Goal: Task Accomplishment & Management: Complete application form

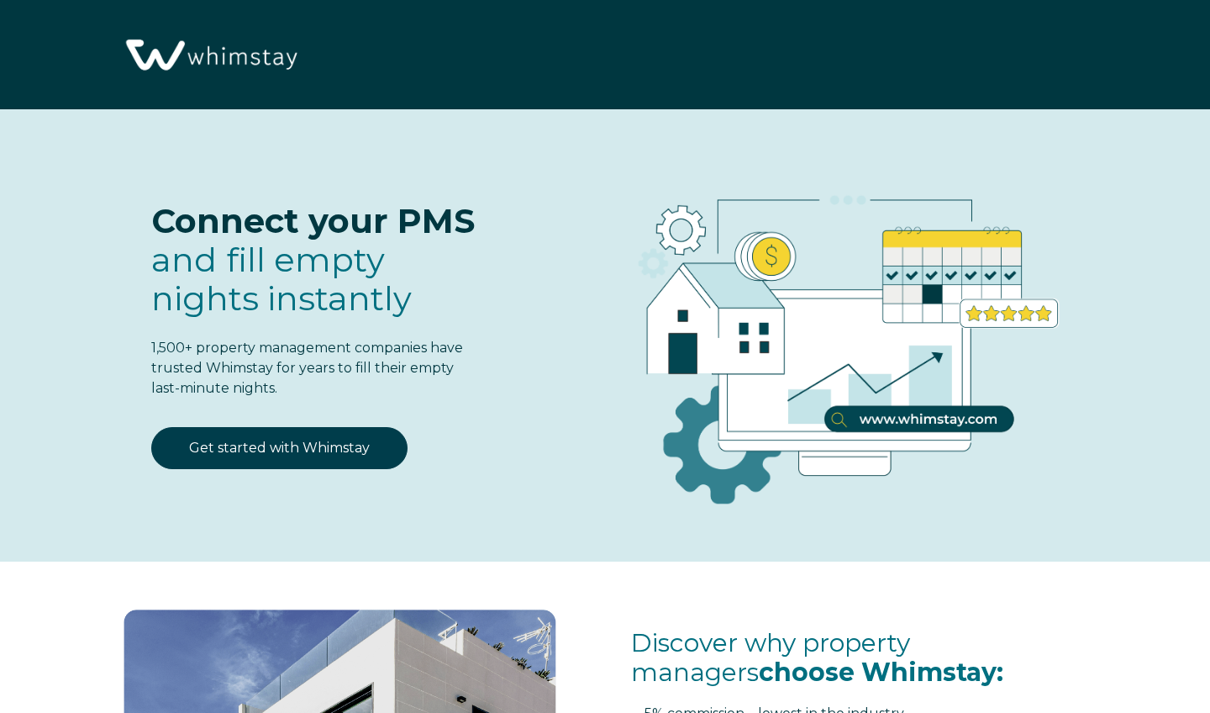
select select "US"
select select "Standard"
click at [314, 456] on link "Get started with Whimstay" at bounding box center [279, 448] width 256 height 42
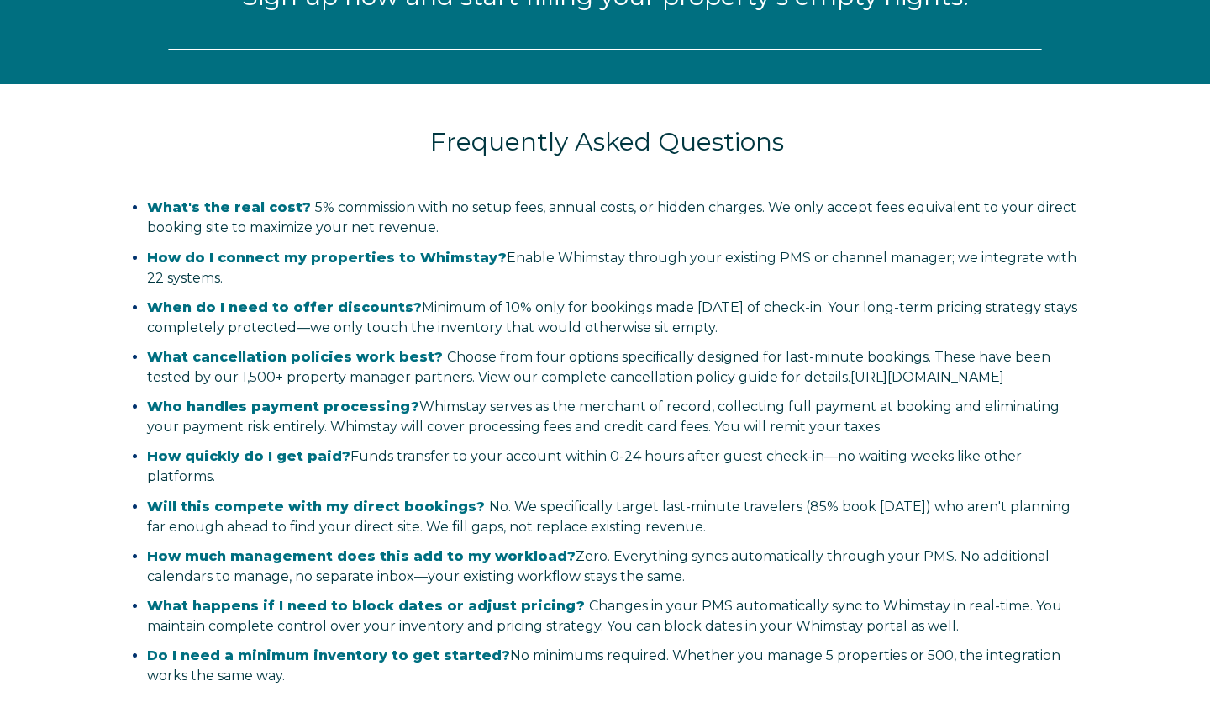
select select "US"
select select "Standard"
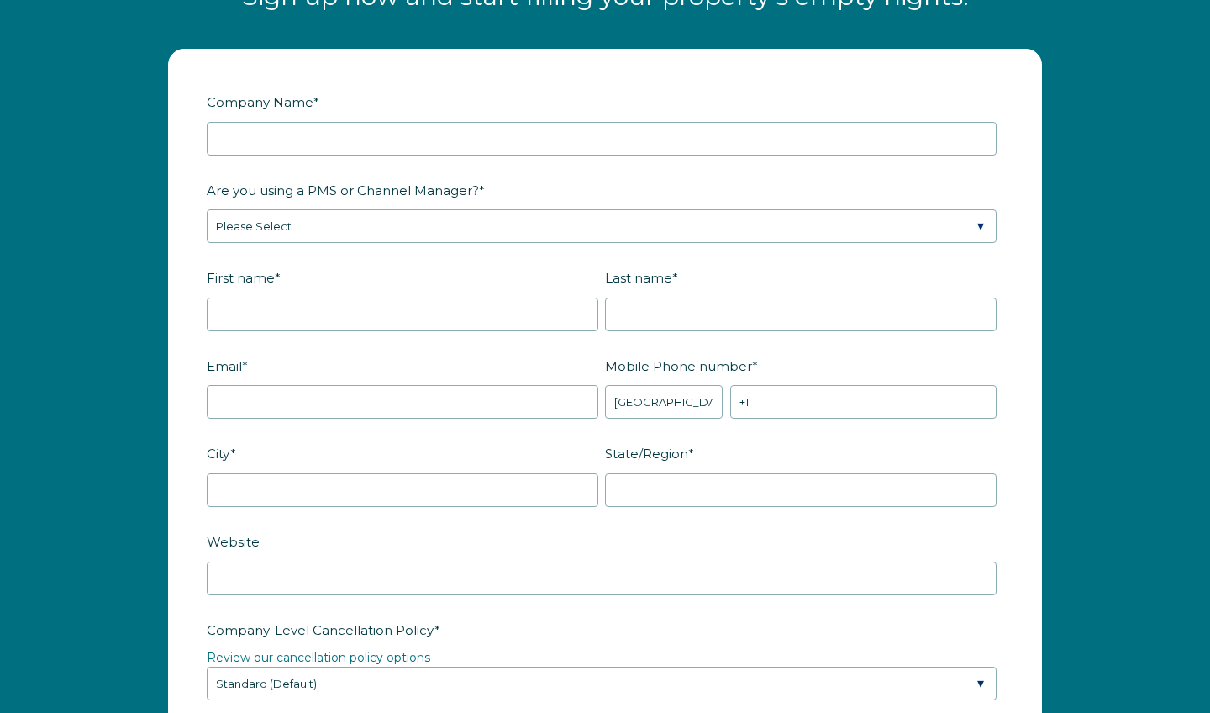
scroll to position [2043, 0]
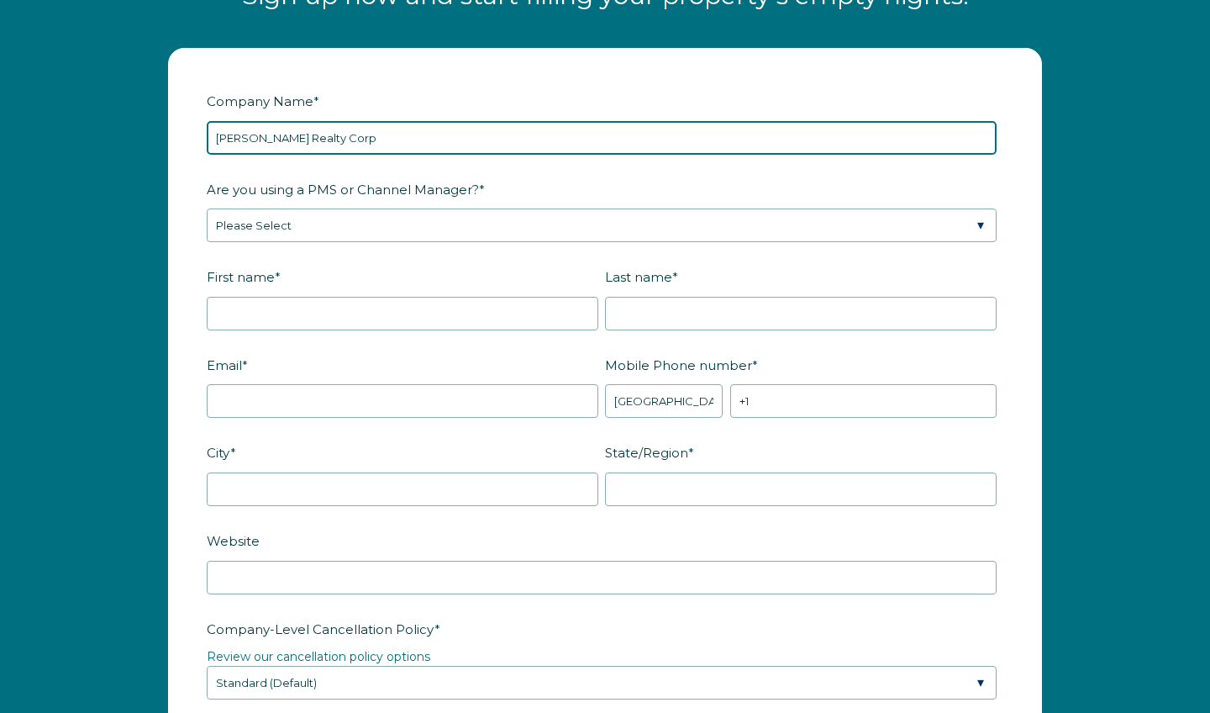
type input "Manosalva Realty Corp"
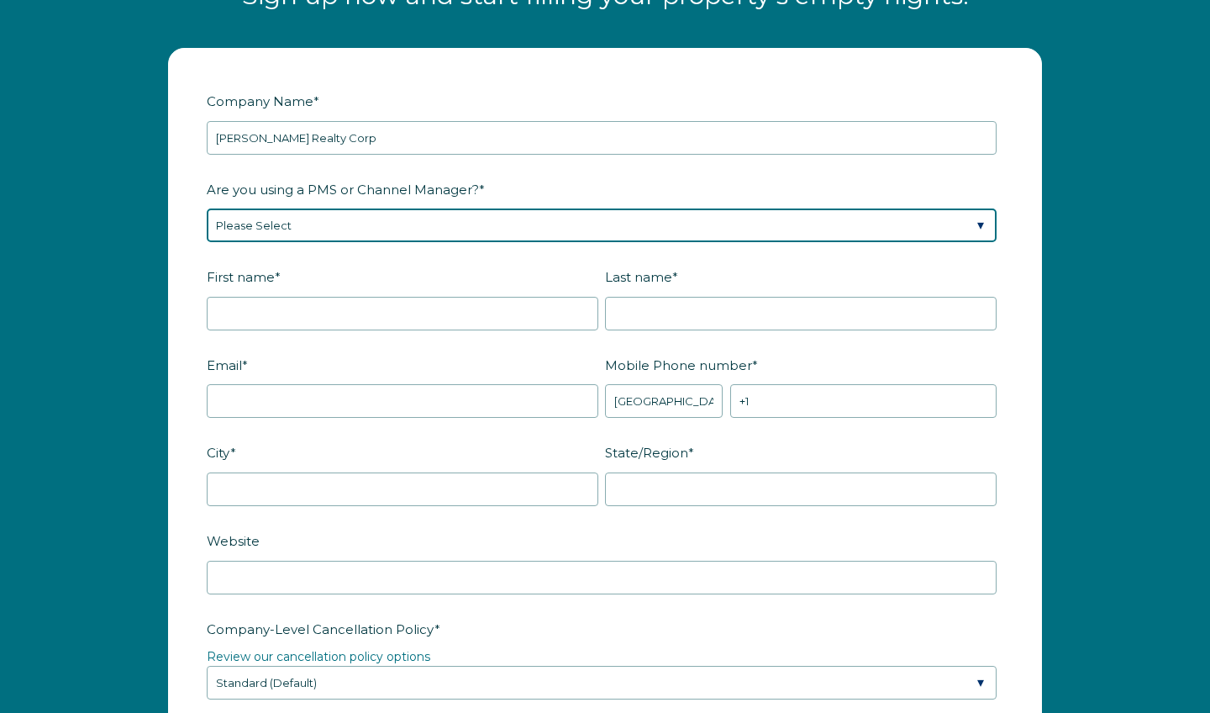
select select "OwnerRez"
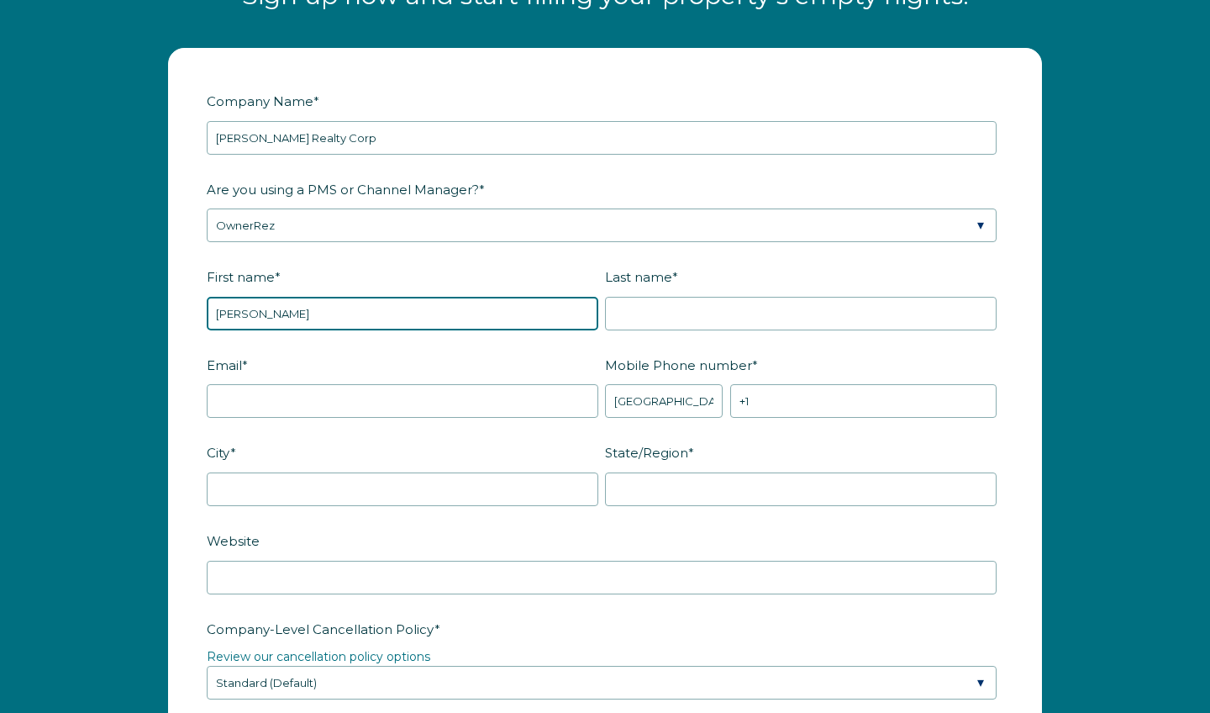
type input "[PERSON_NAME]"
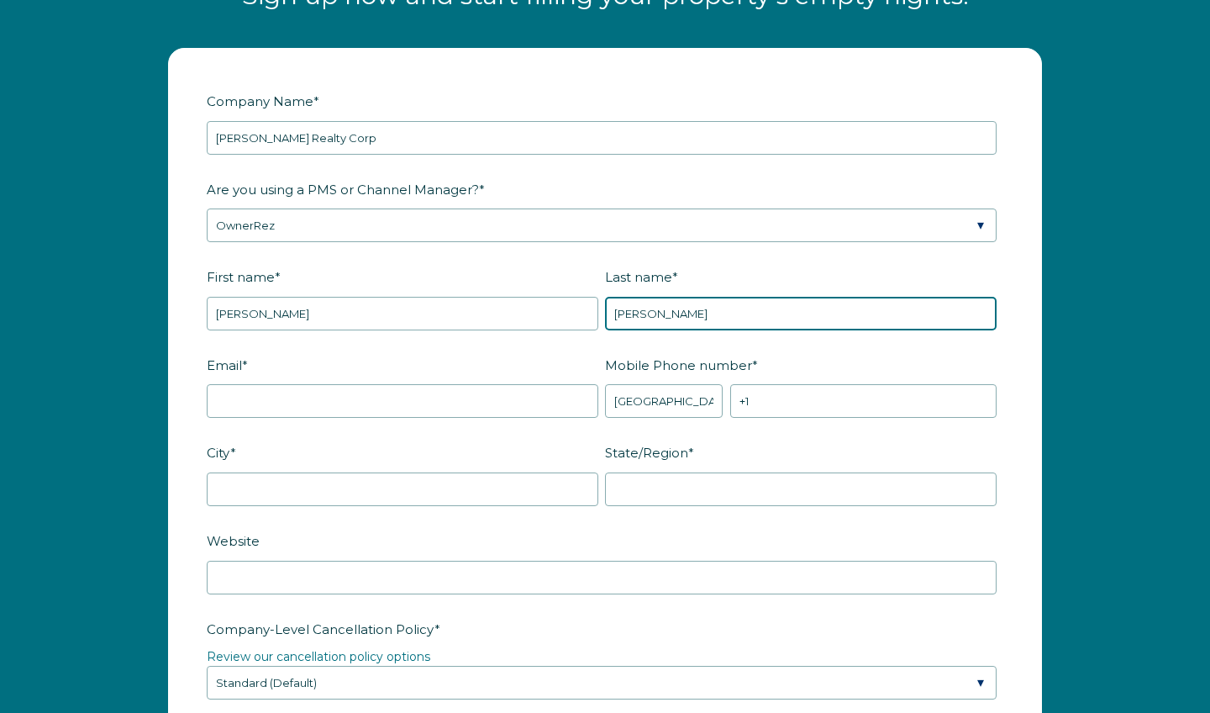
type input "[PERSON_NAME]"
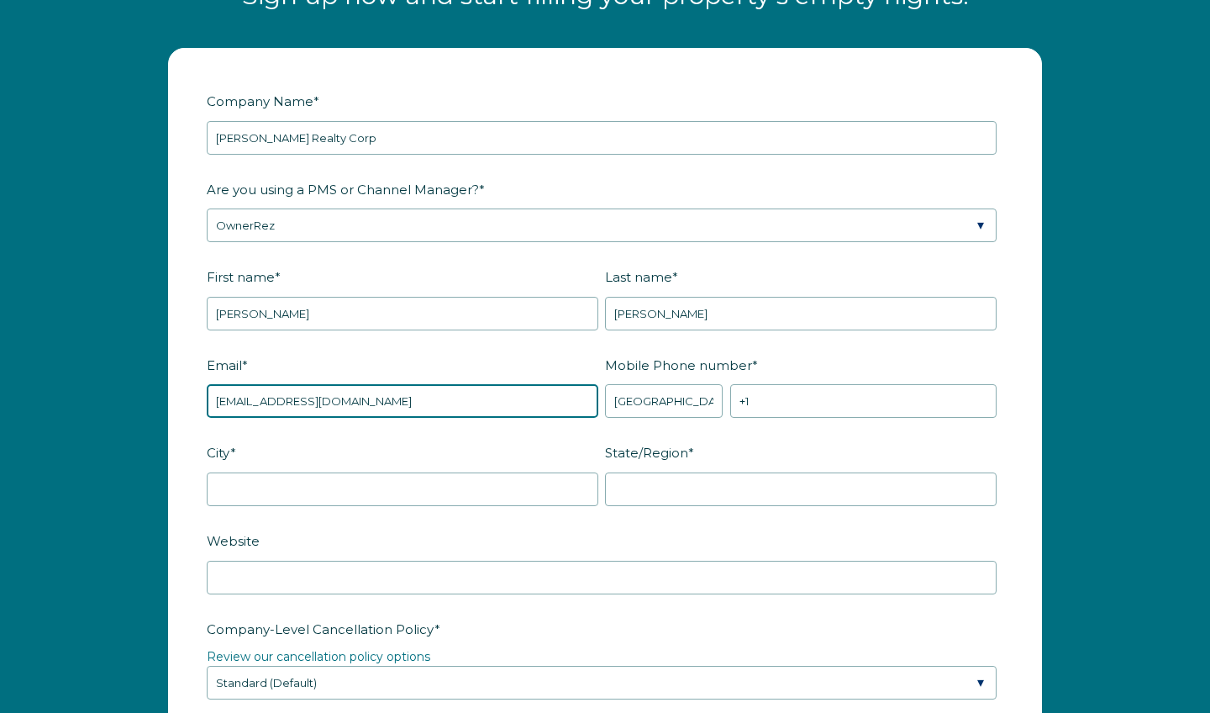
type input "[EMAIL_ADDRESS][DOMAIN_NAME]"
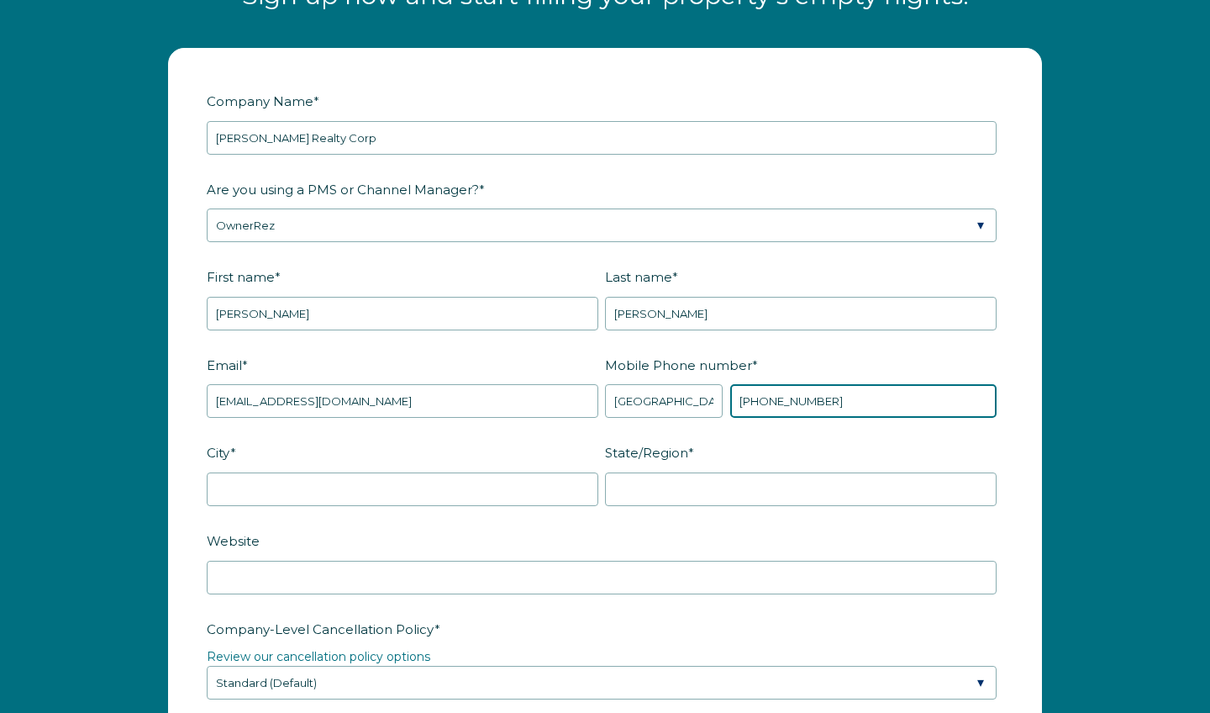
type input "[PHONE_NUMBER]"
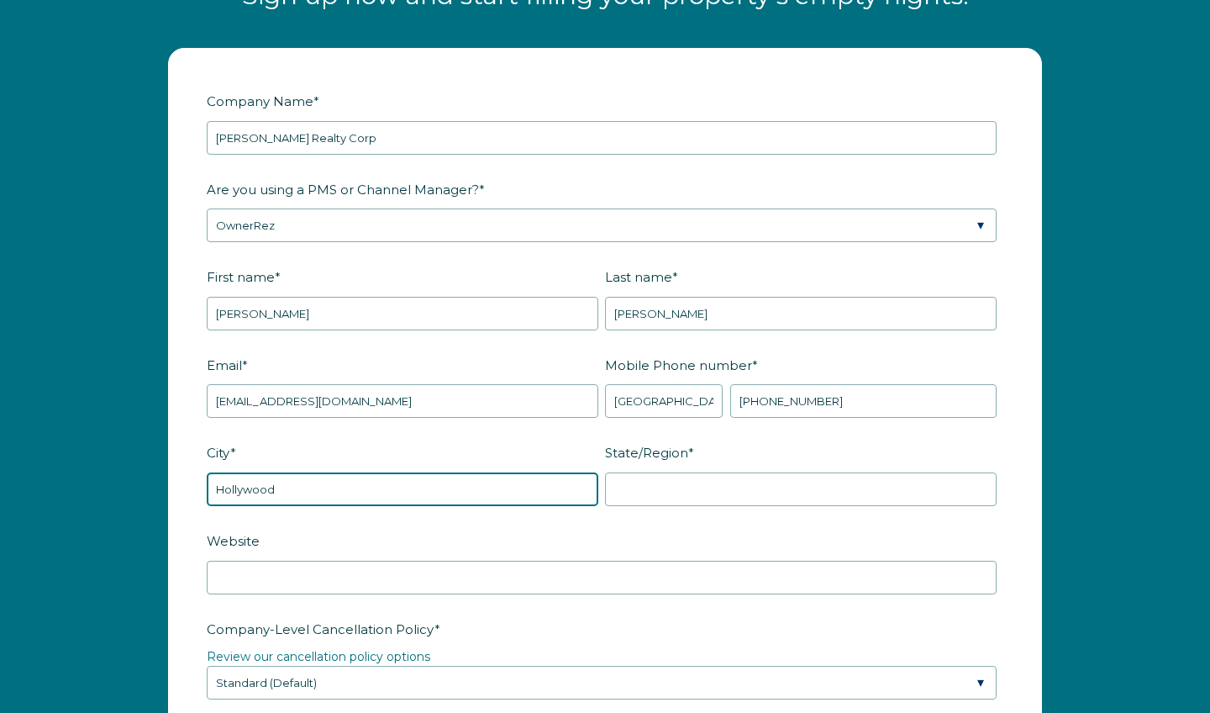
type input "Hollywood"
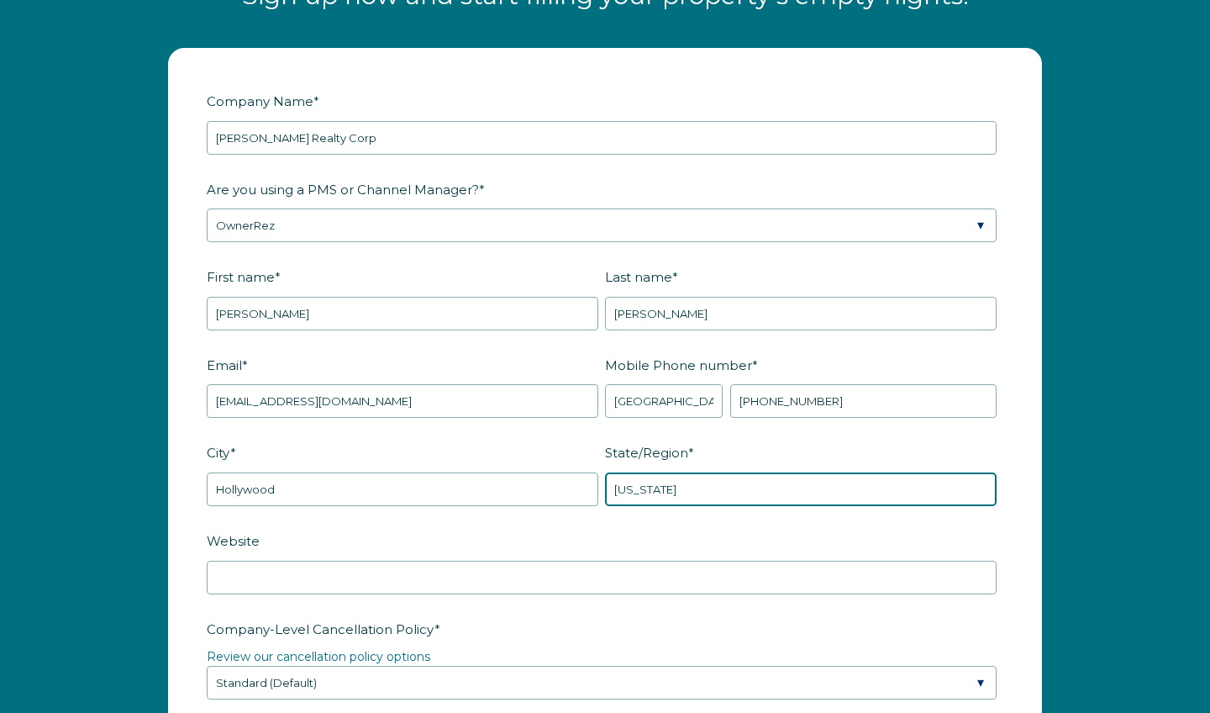
type input "florida"
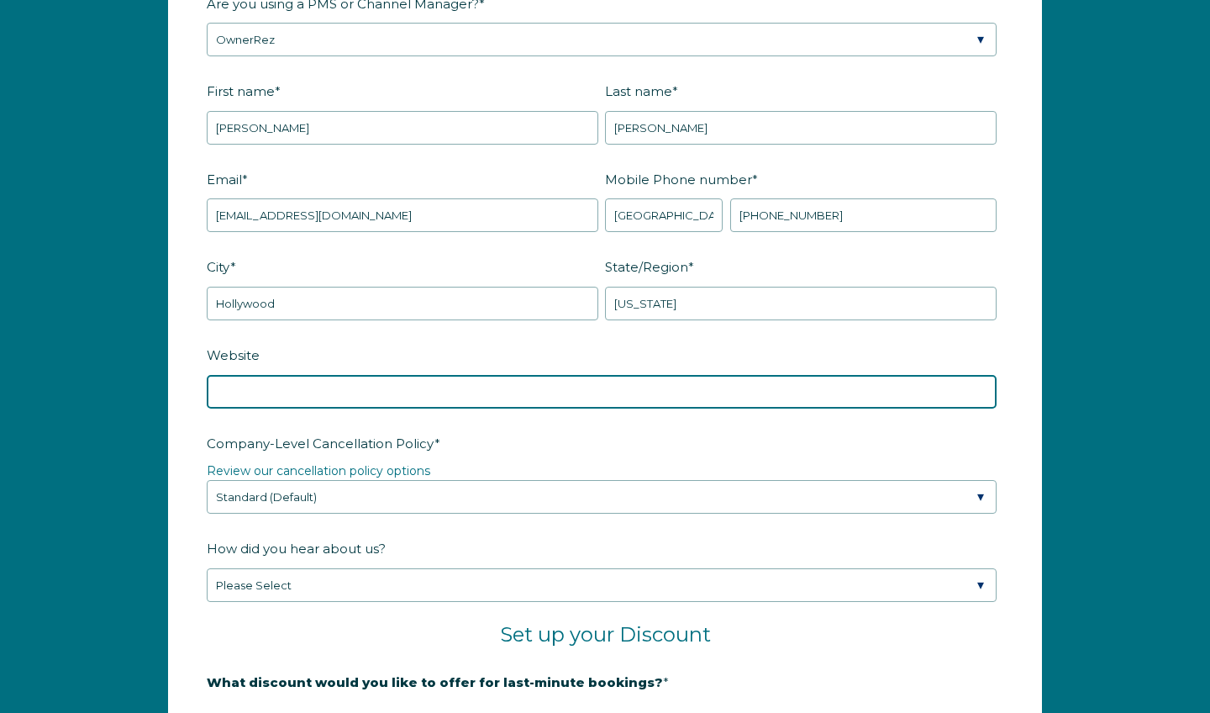
scroll to position [2244, 0]
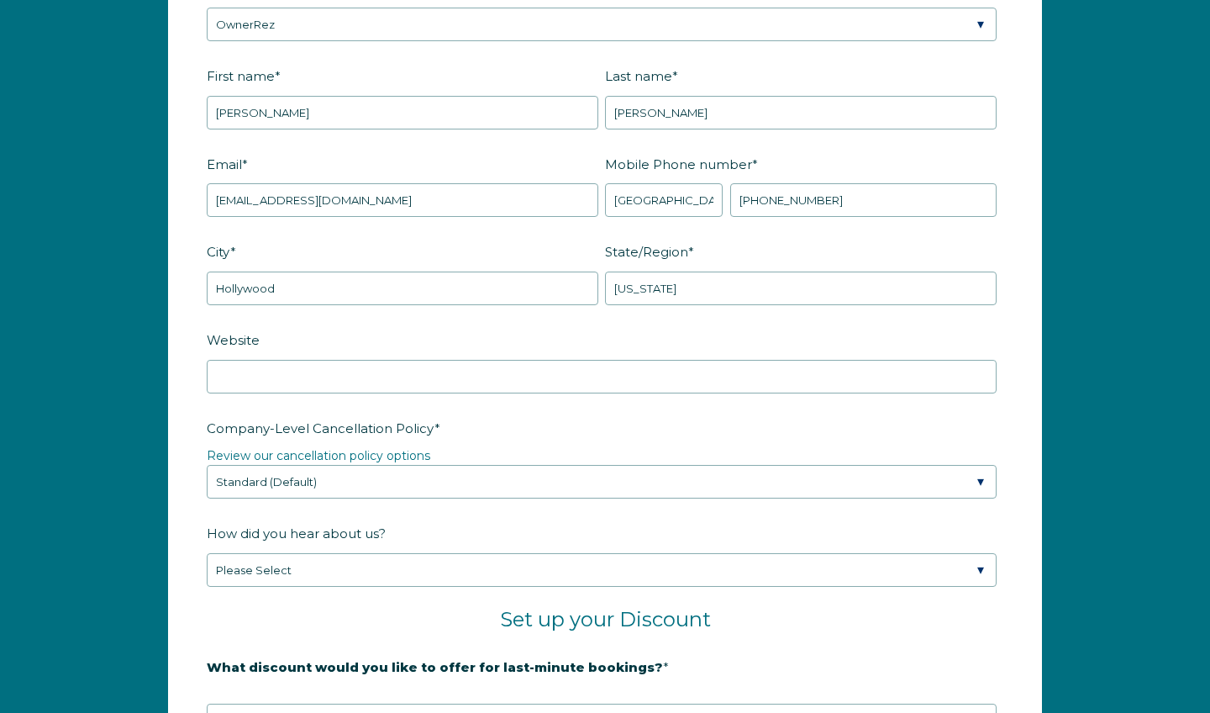
click at [174, 461] on form "Company Name * Manosalva Realty Corp Are you using a PMS or Channel Manager? * …" at bounding box center [605, 470] width 873 height 1244
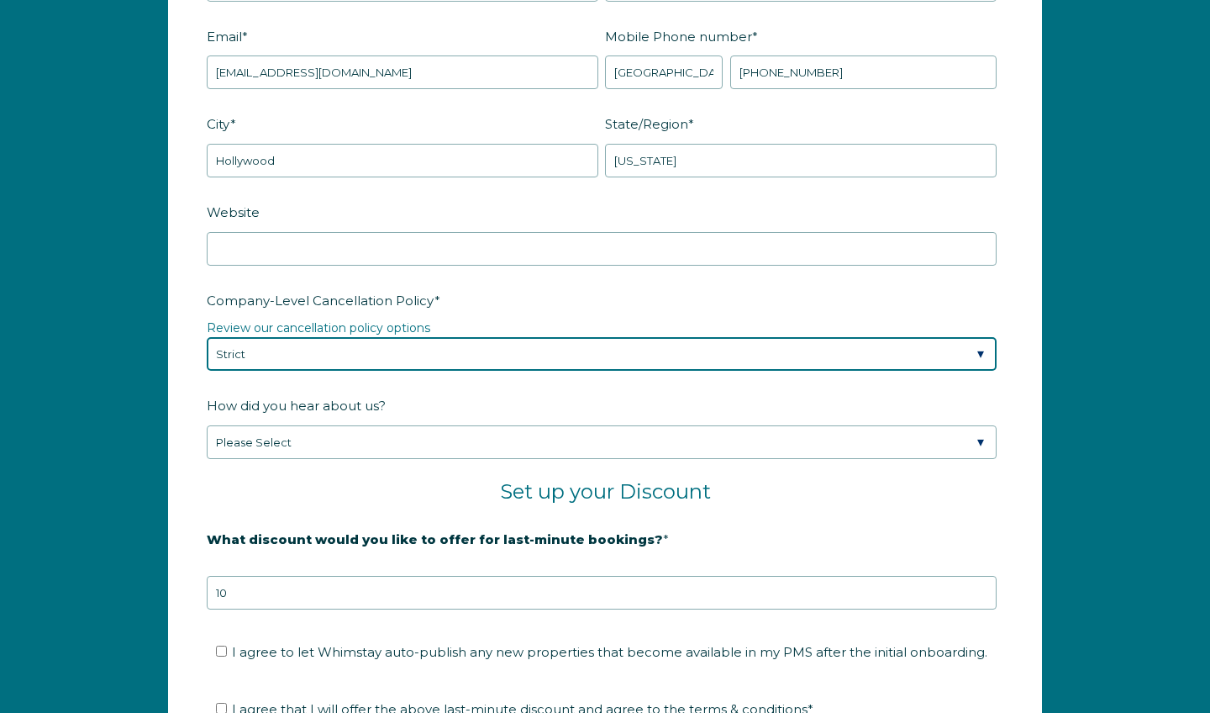
scroll to position [2375, 0]
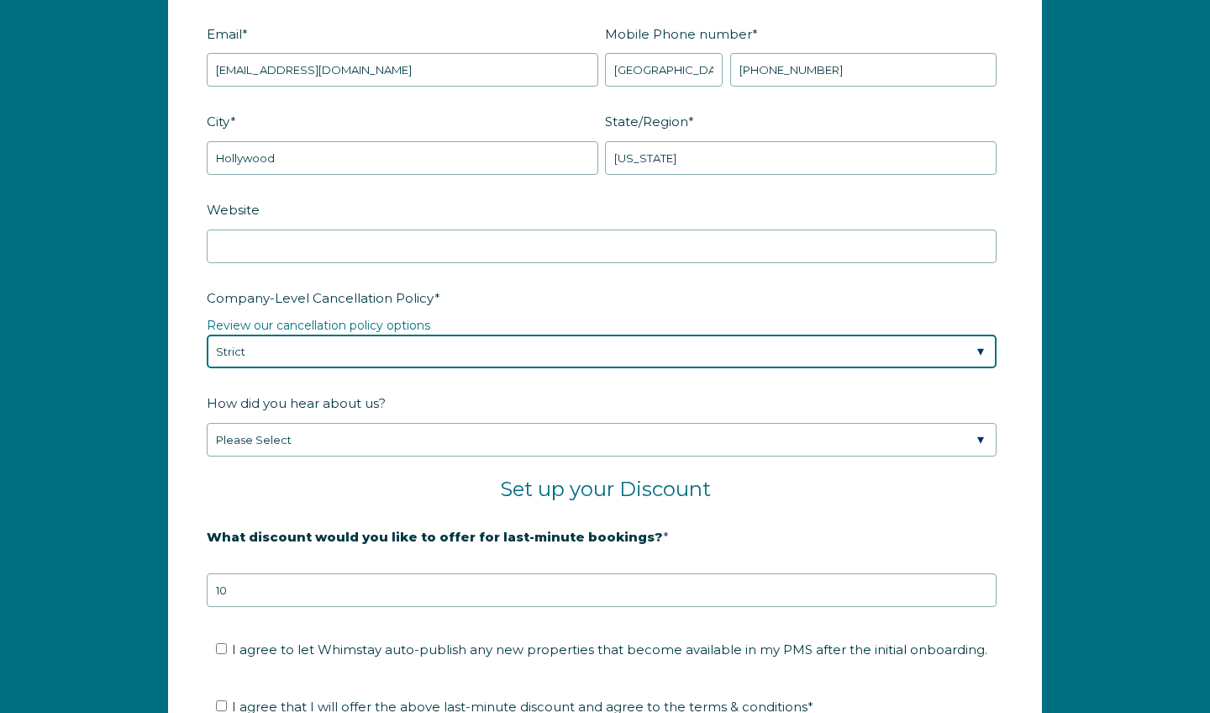
select select "Standard"
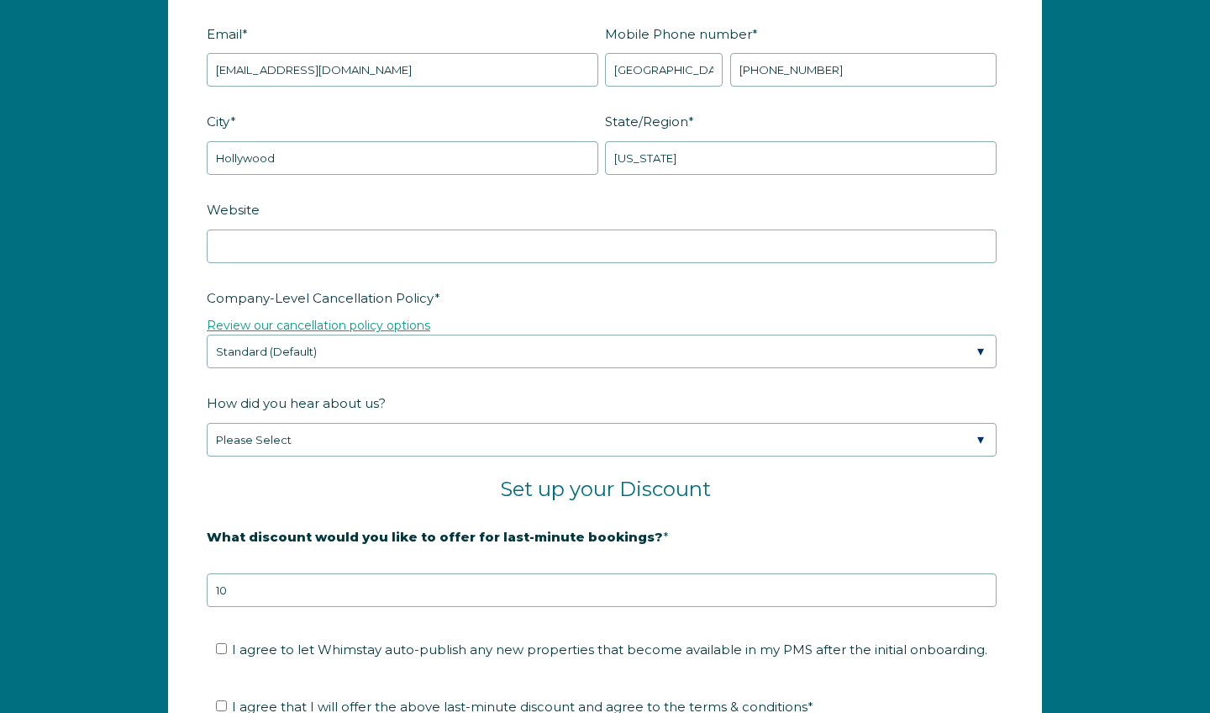
click at [360, 333] on link "Review our cancellation policy options" at bounding box center [319, 325] width 224 height 15
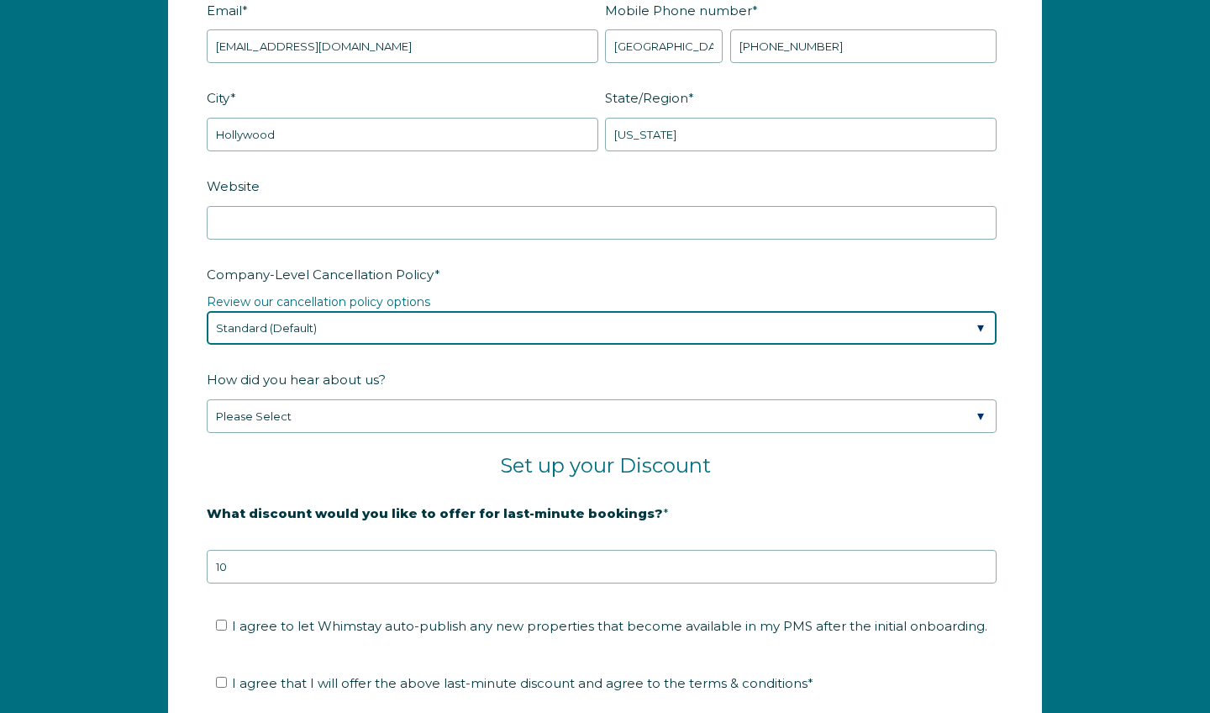
scroll to position [2399, 0]
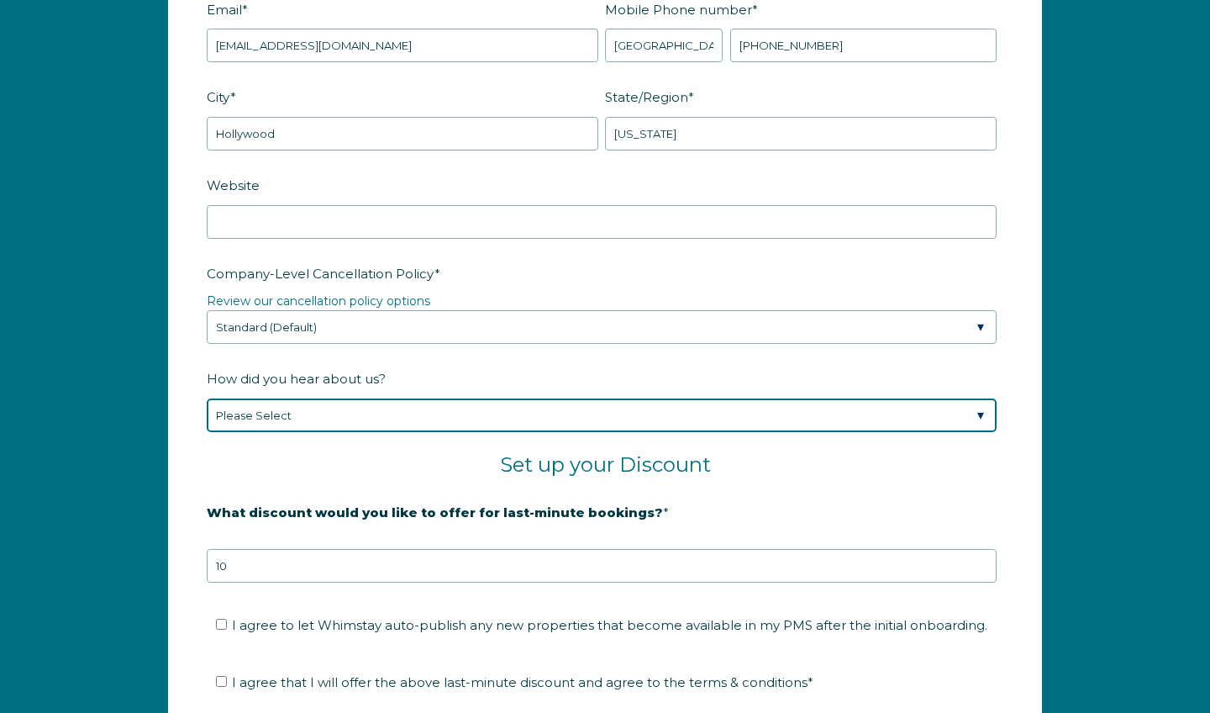
select select "Other"
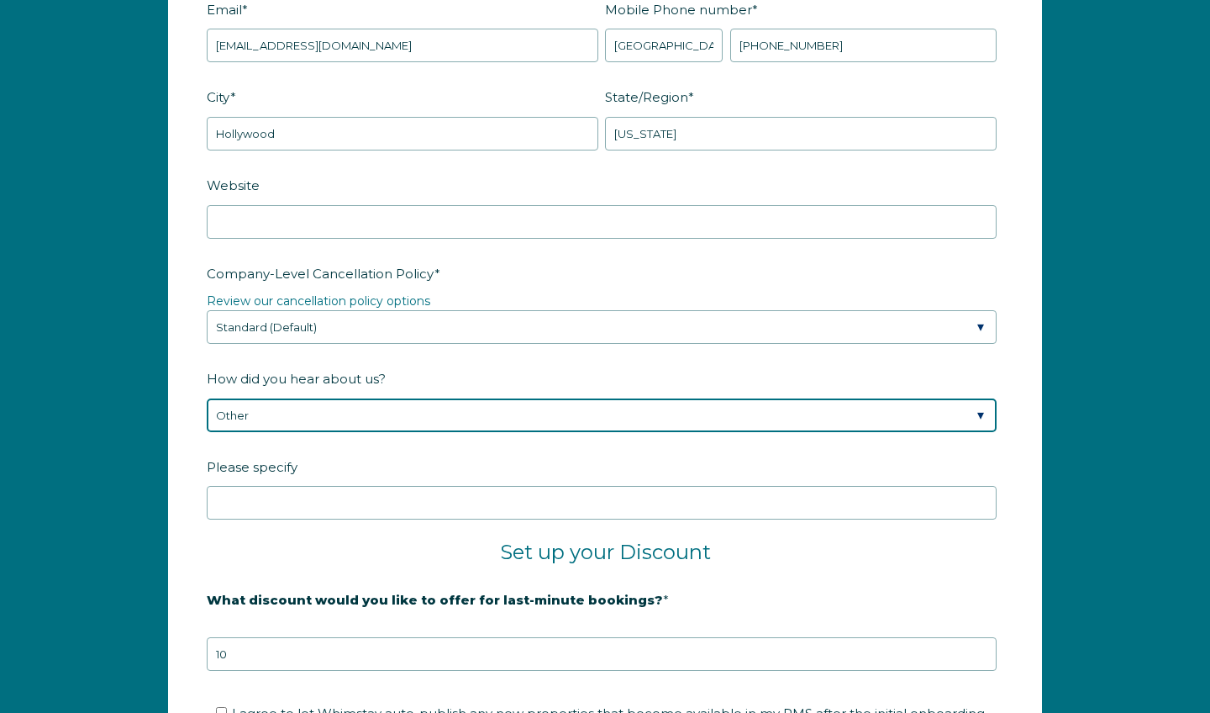
scroll to position [2412, 0]
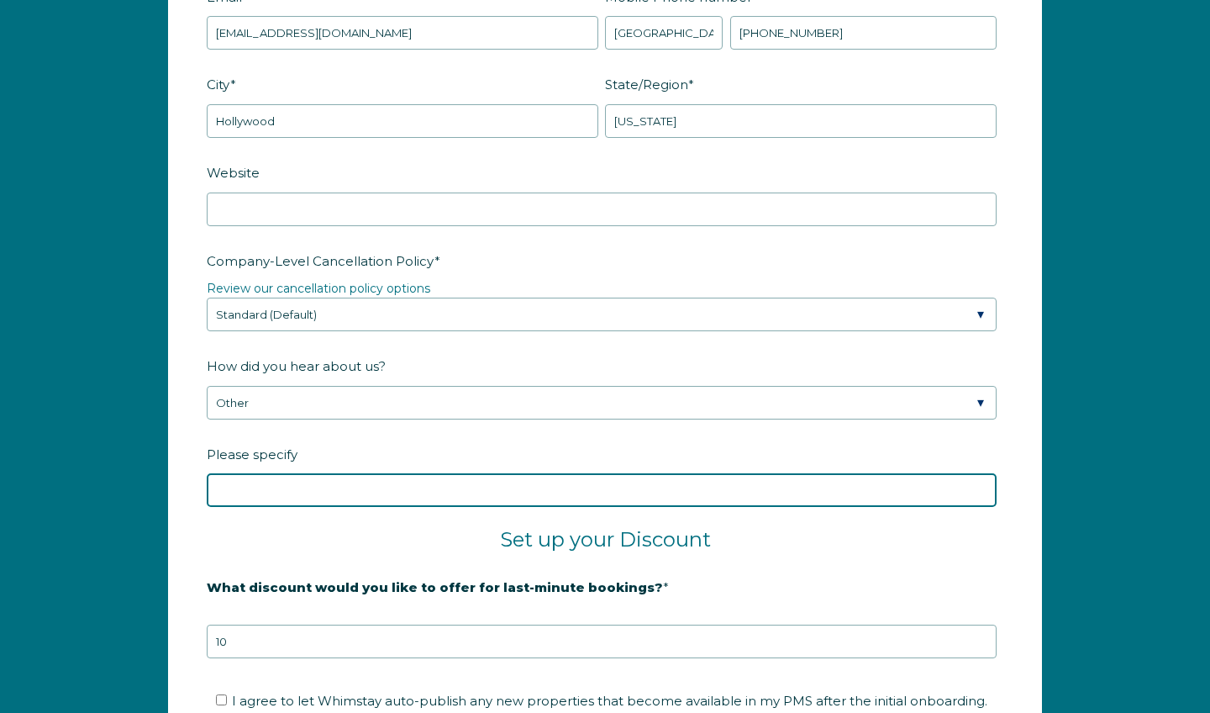
click at [510, 507] on input "Please specify" at bounding box center [602, 490] width 790 height 34
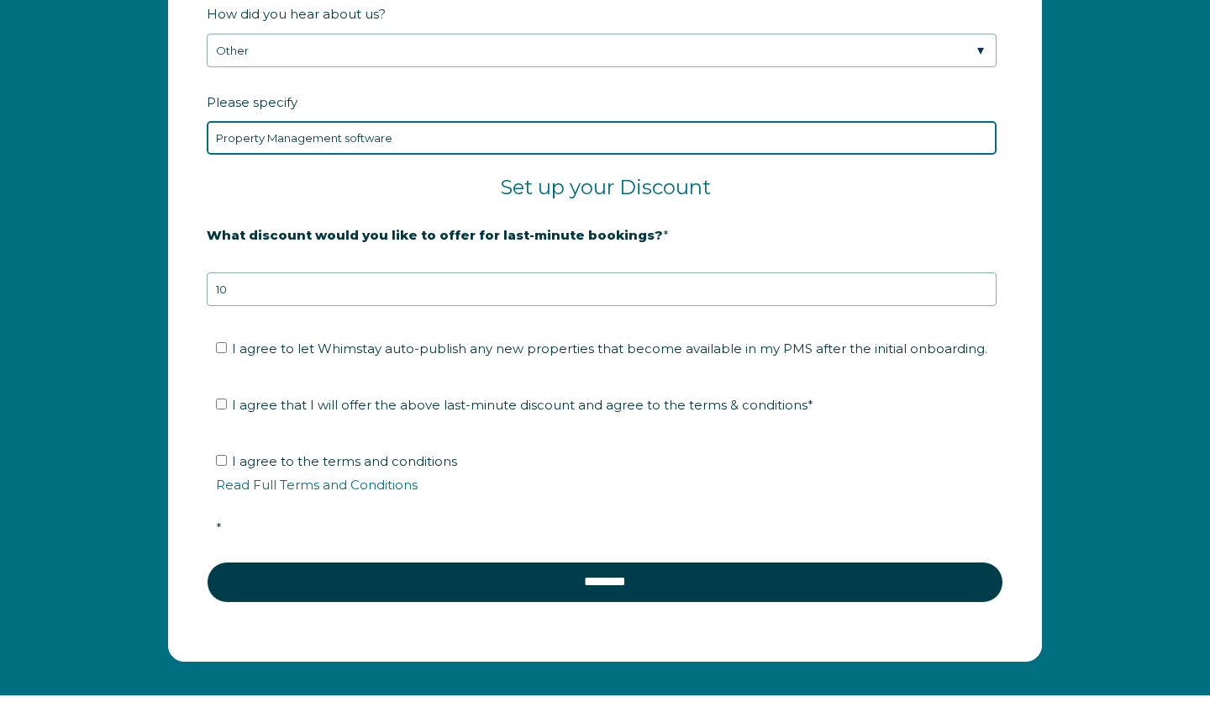
scroll to position [2769, 0]
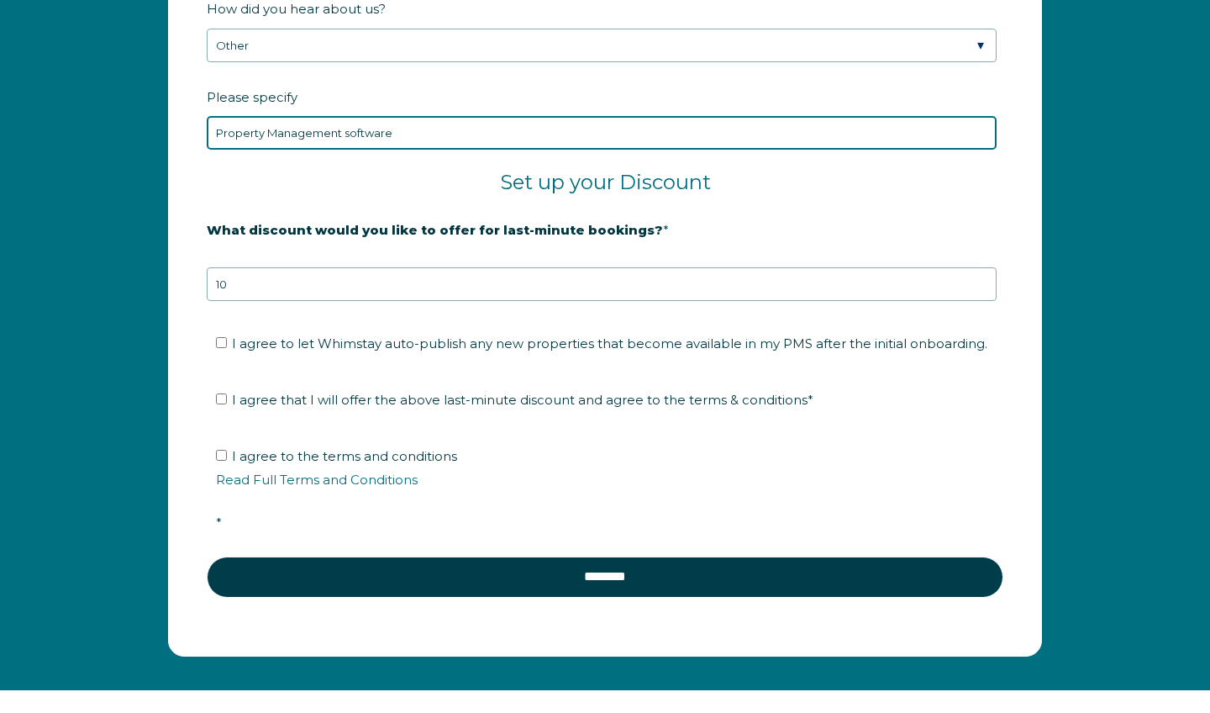
type input "Property Management software"
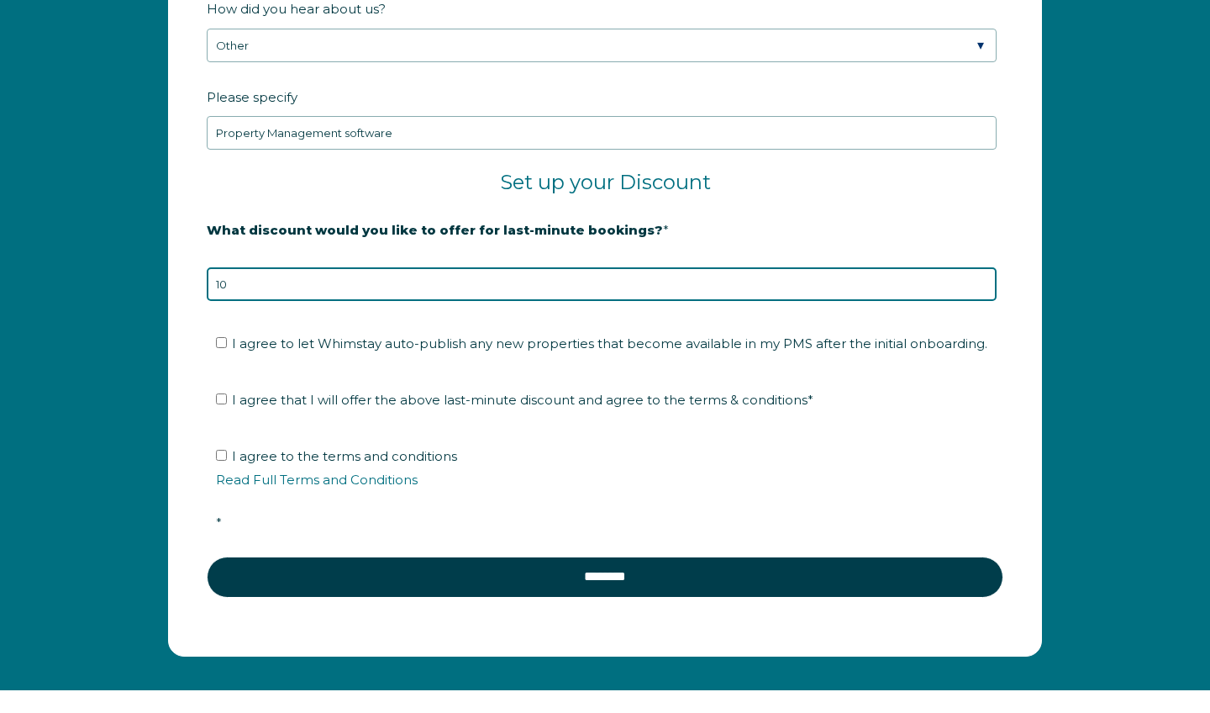
click at [269, 301] on input "10" at bounding box center [602, 284] width 790 height 34
type input "10"
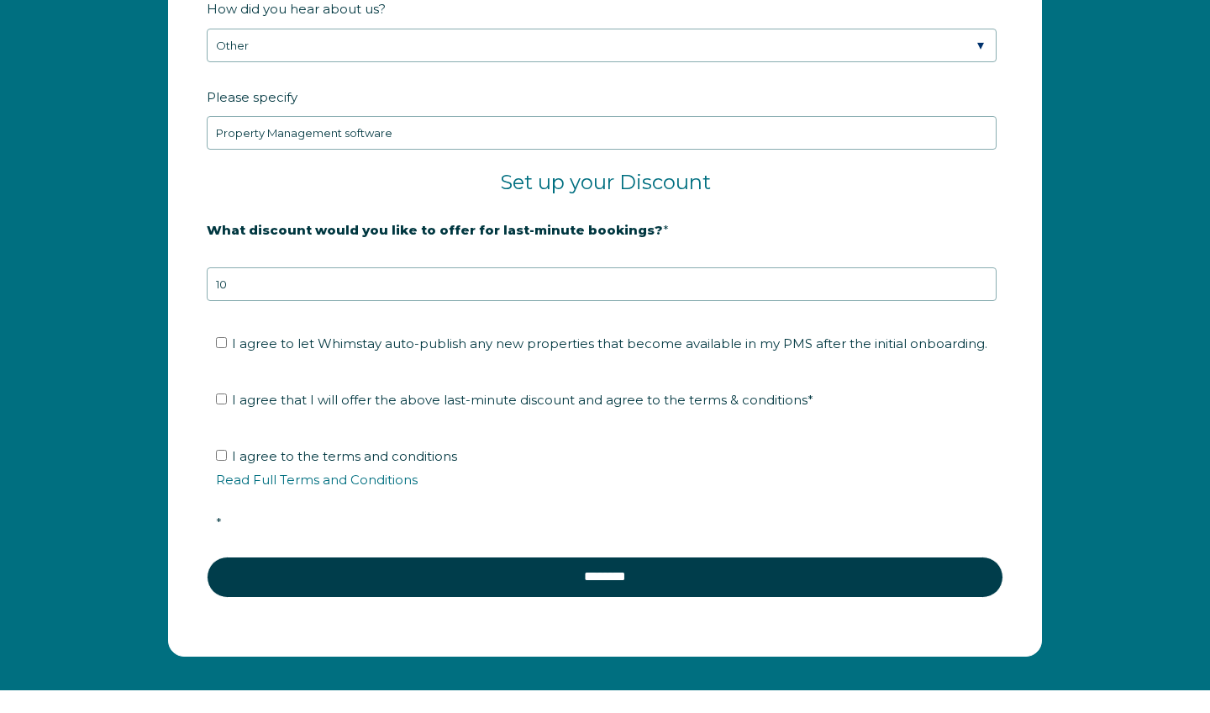
click at [249, 351] on span "I agree to let Whimstay auto-publish any new properties that become available i…" at bounding box center [610, 343] width 756 height 16
click at [227, 348] on input "I agree to let Whimstay auto-publish any new properties that become available i…" at bounding box center [221, 342] width 11 height 11
checkbox input "true"
click at [229, 408] on label "I agree that I will offer the above last-minute discount and agree to the terms…" at bounding box center [515, 400] width 598 height 16
click at [227, 404] on input "I agree that I will offer the above last-minute discount and agree to the terms…" at bounding box center [221, 398] width 11 height 11
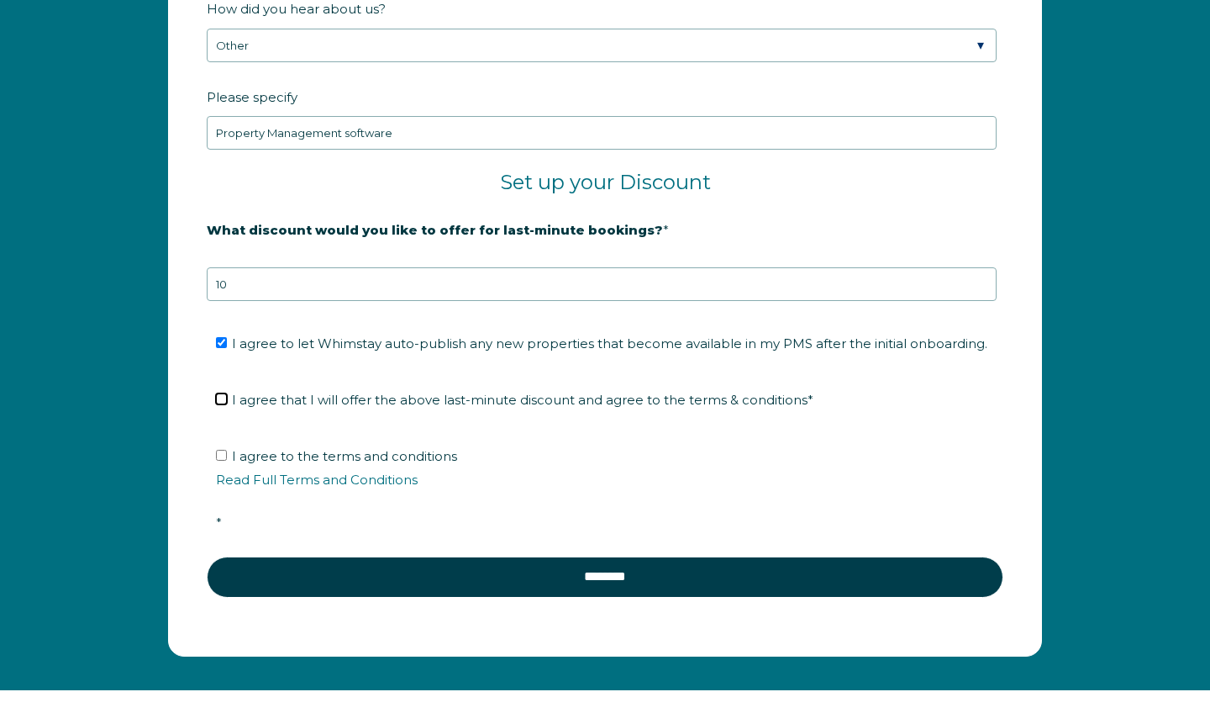
checkbox input "true"
click at [221, 461] on input "I agree to the terms and conditions Read Full Terms and Conditions *" at bounding box center [221, 455] width 11 height 11
checkbox input "true"
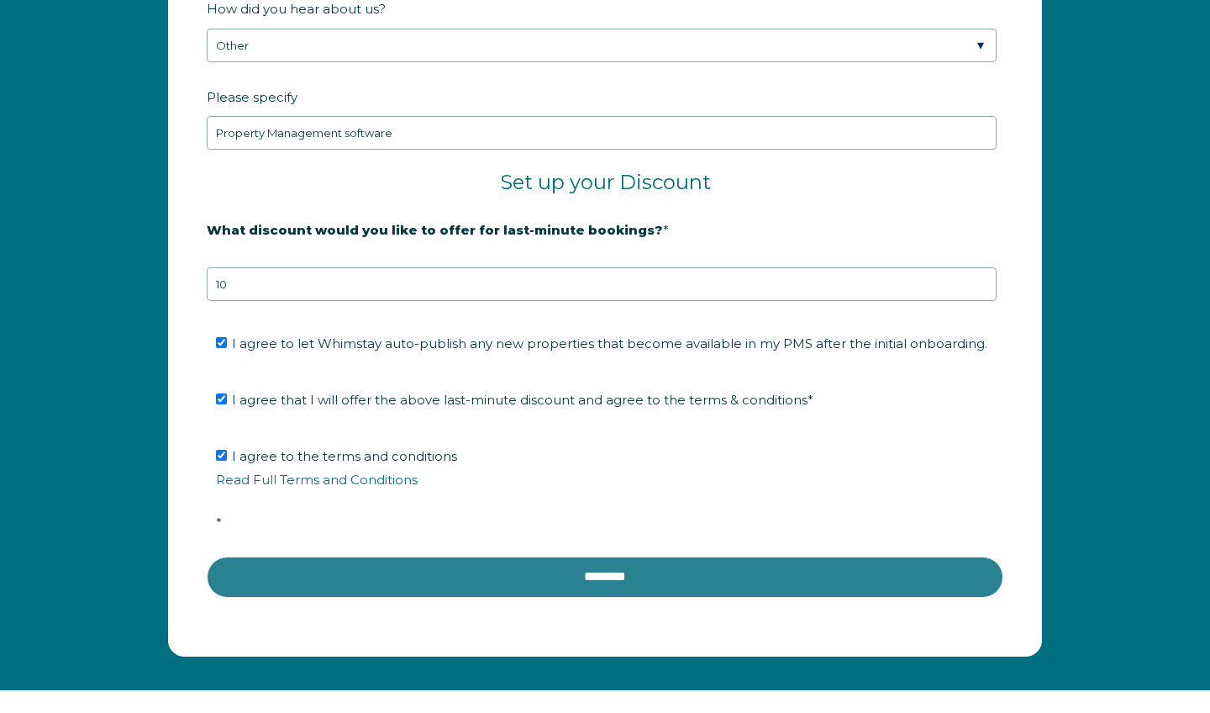
click at [454, 588] on input "********" at bounding box center [605, 576] width 797 height 40
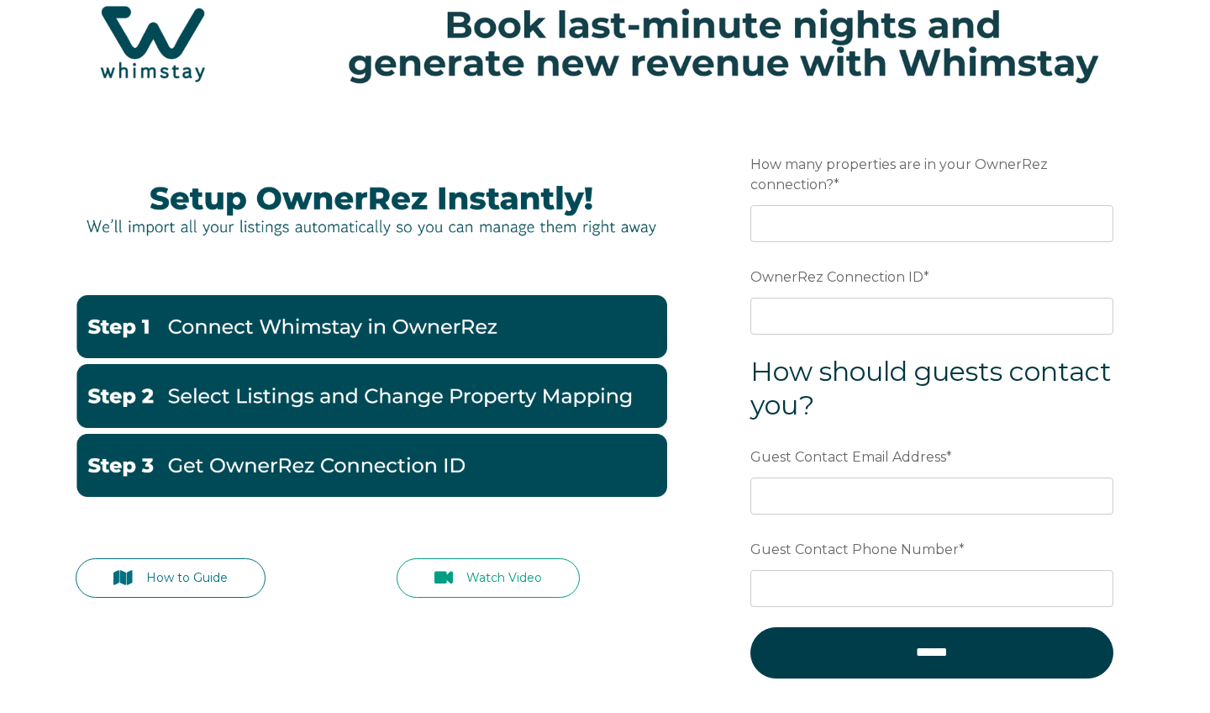
scroll to position [60, 0]
click at [916, 232] on input "How many properties are in your OwnerRez connection? *" at bounding box center [932, 223] width 363 height 37
type input "1"
click at [1002, 319] on input "OwnerRez Connection ID *" at bounding box center [932, 316] width 363 height 37
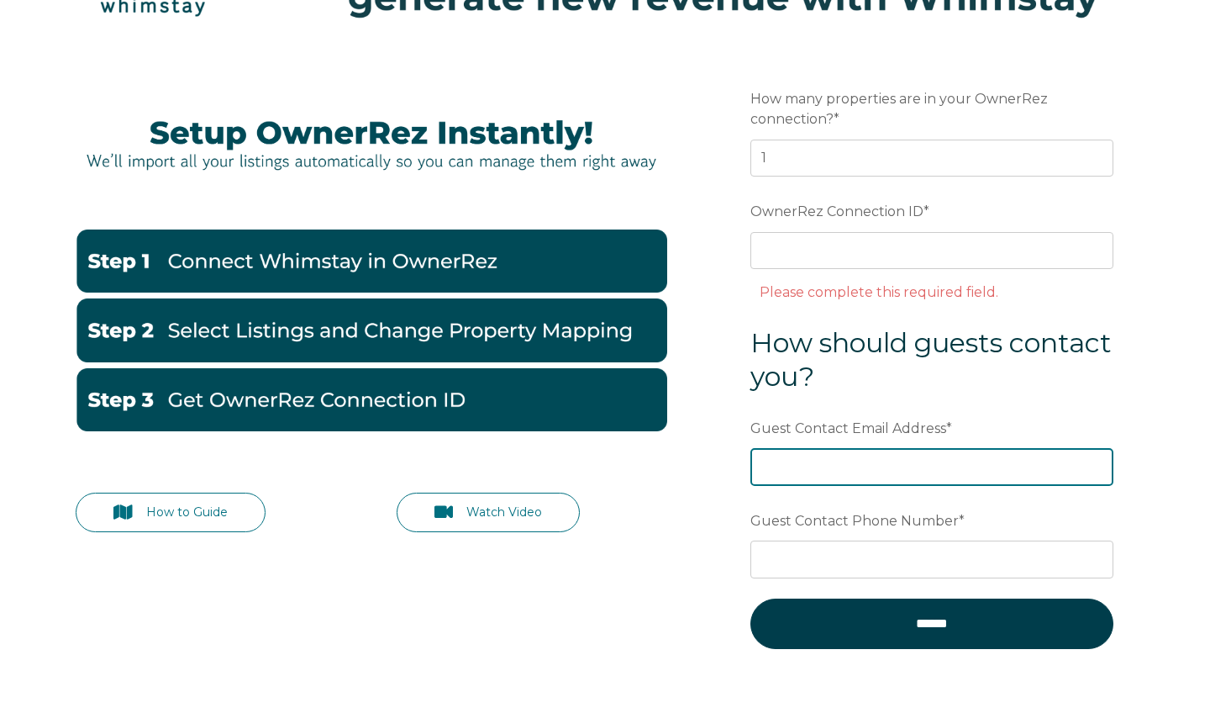
scroll to position [144, 0]
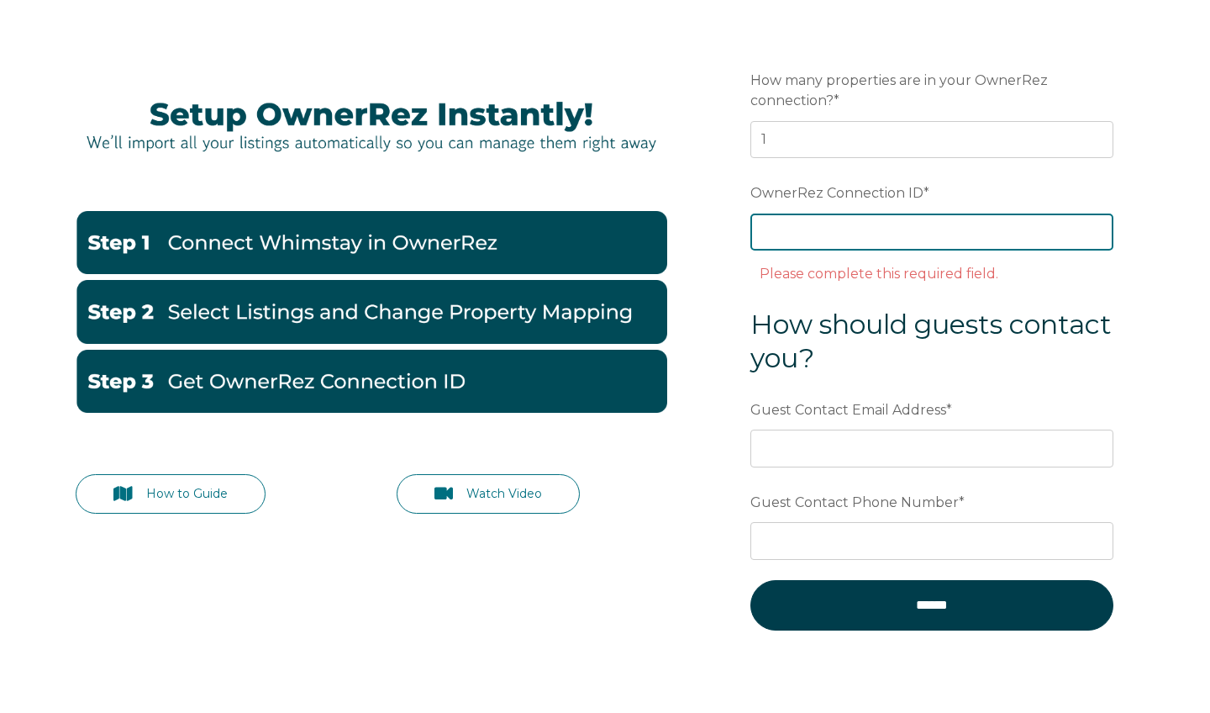
click at [809, 239] on input "OwnerRez Connection ID *" at bounding box center [932, 232] width 363 height 37
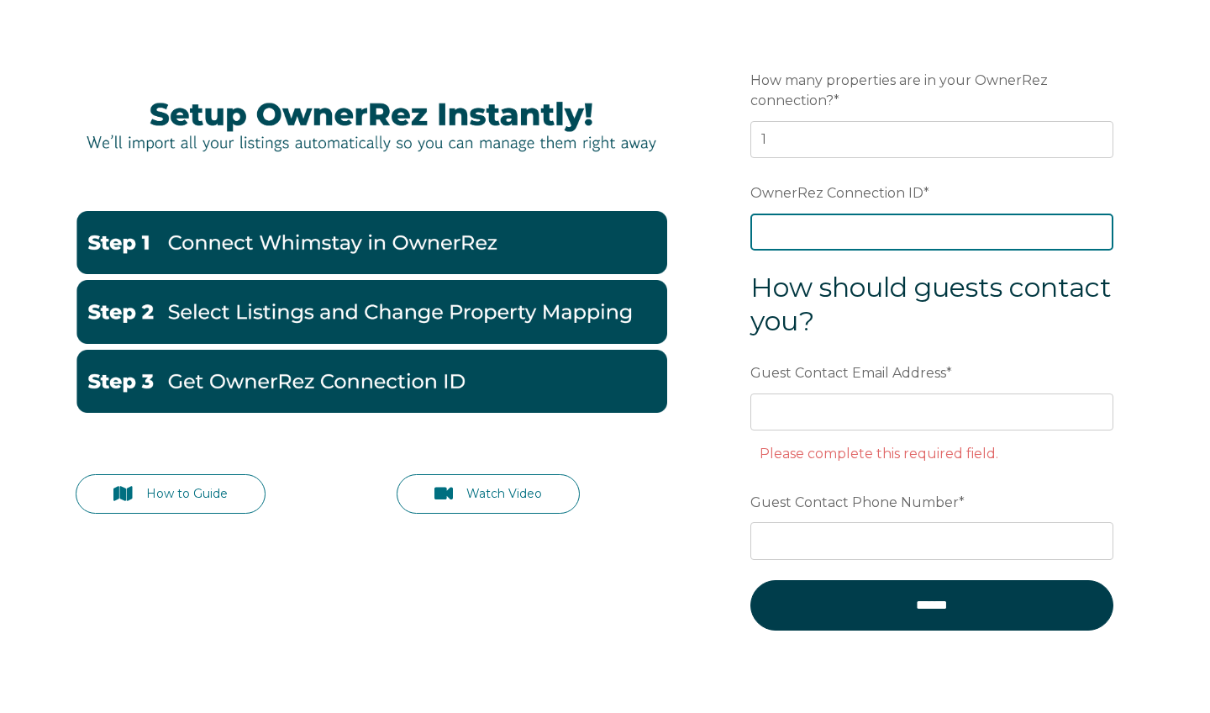
paste input "ora7ccddfef4x"
type input "ora7ccddfef4x"
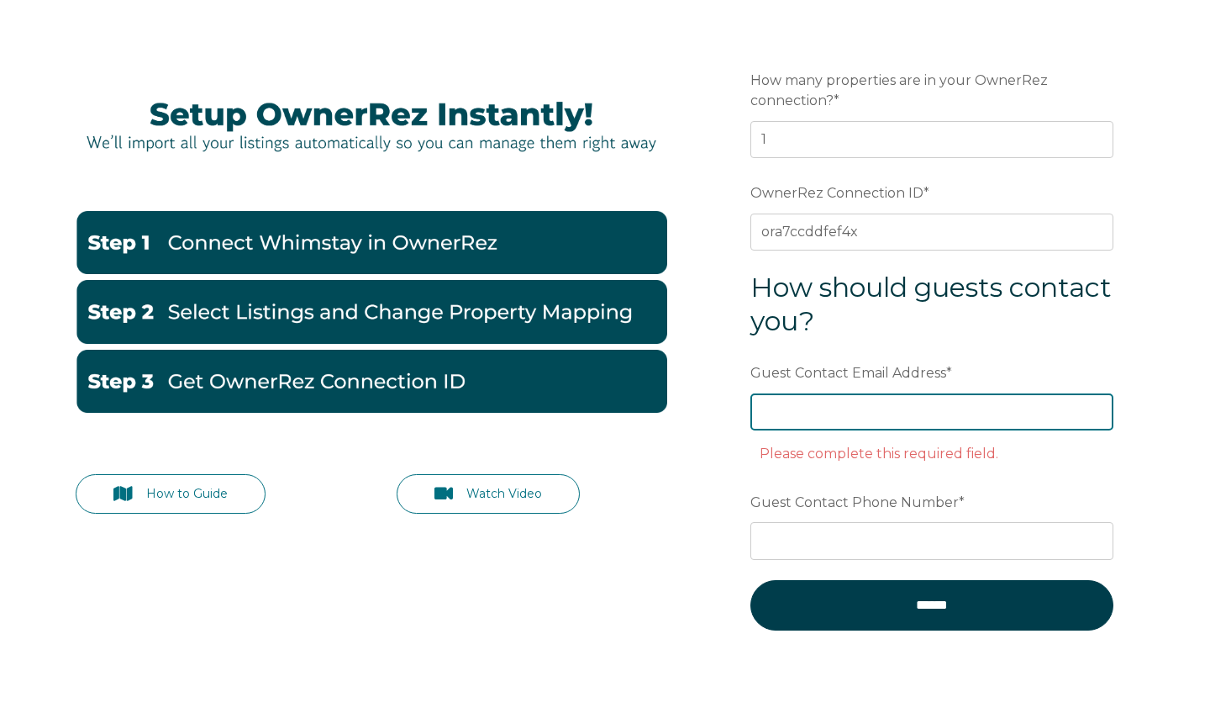
click at [912, 409] on input "Guest Contact Email Address *" at bounding box center [932, 411] width 363 height 37
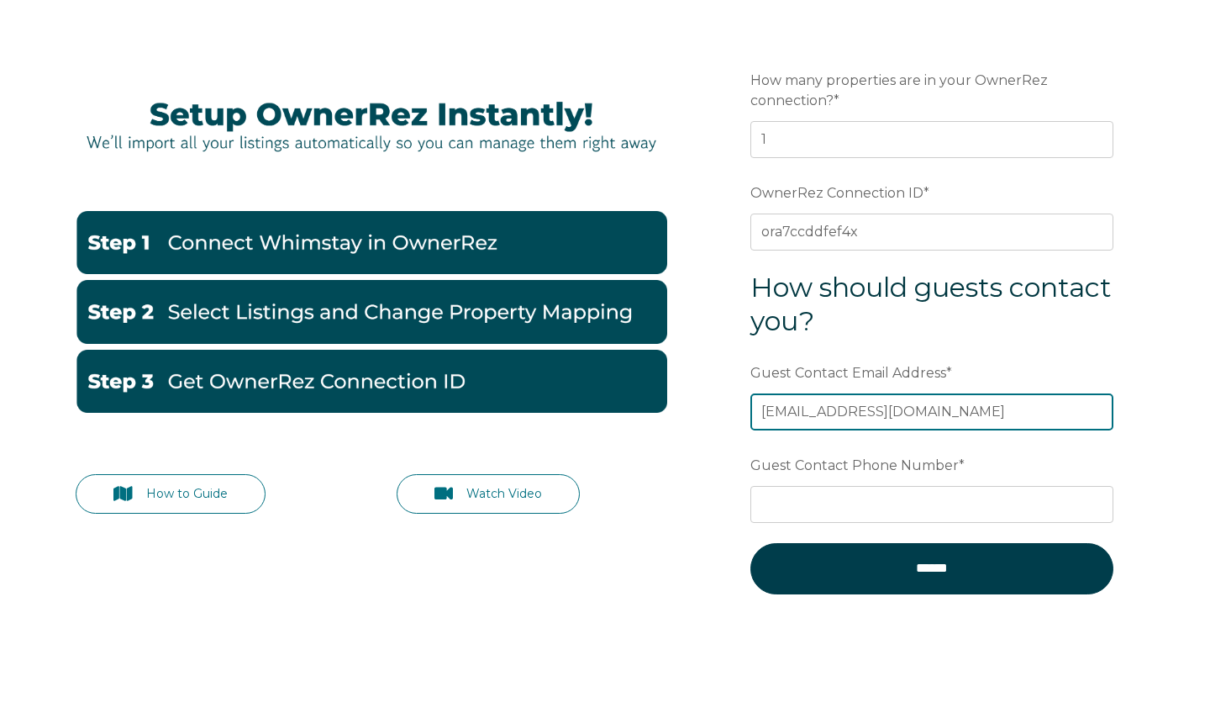
type input "[EMAIL_ADDRESS][DOMAIN_NAME]"
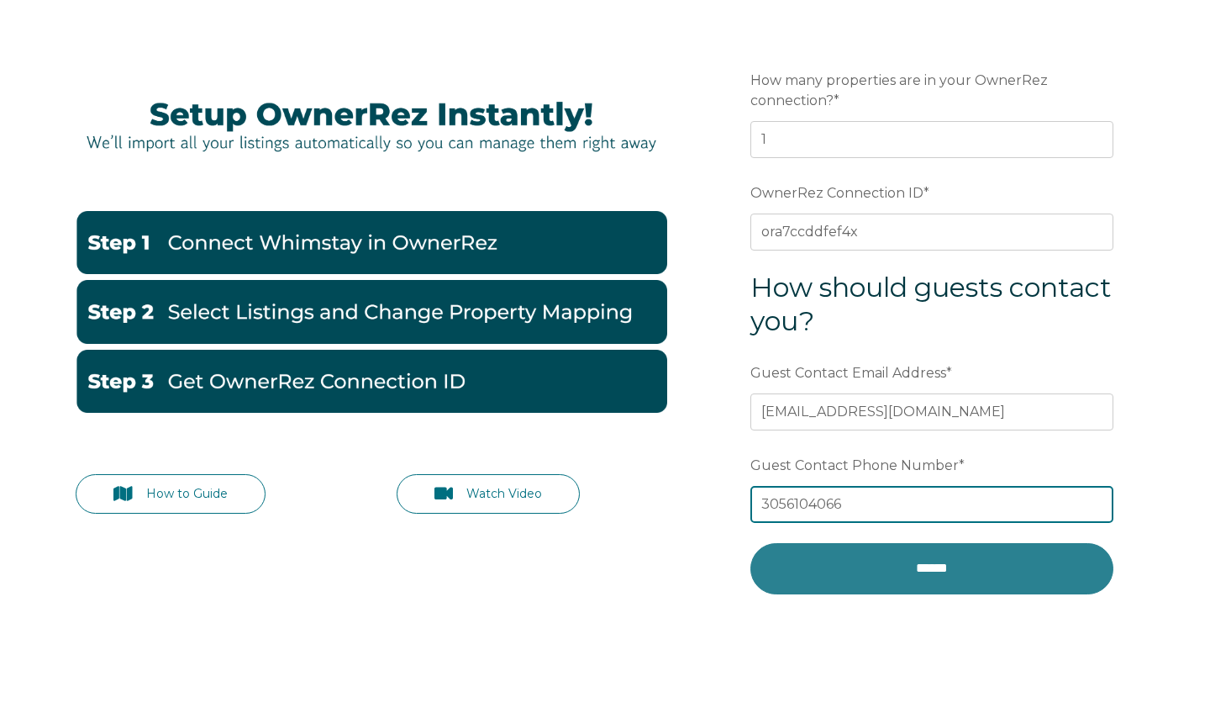
type input "3056104066"
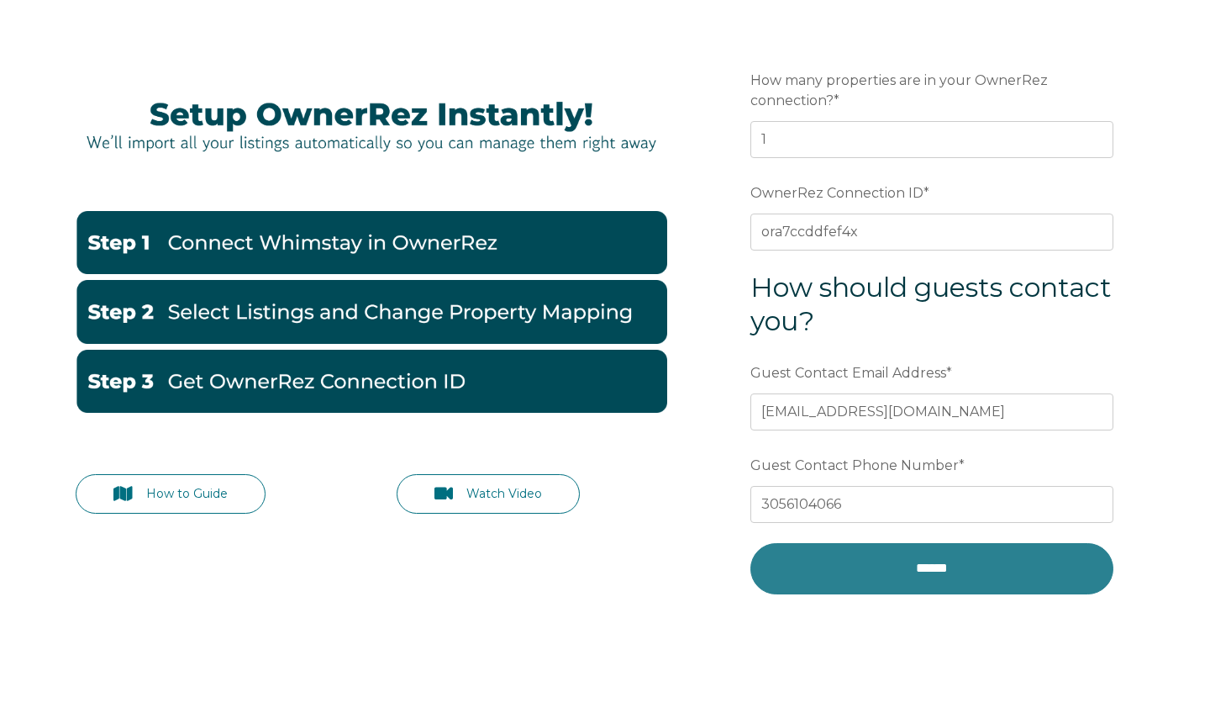
click at [914, 553] on input "******" at bounding box center [932, 568] width 363 height 50
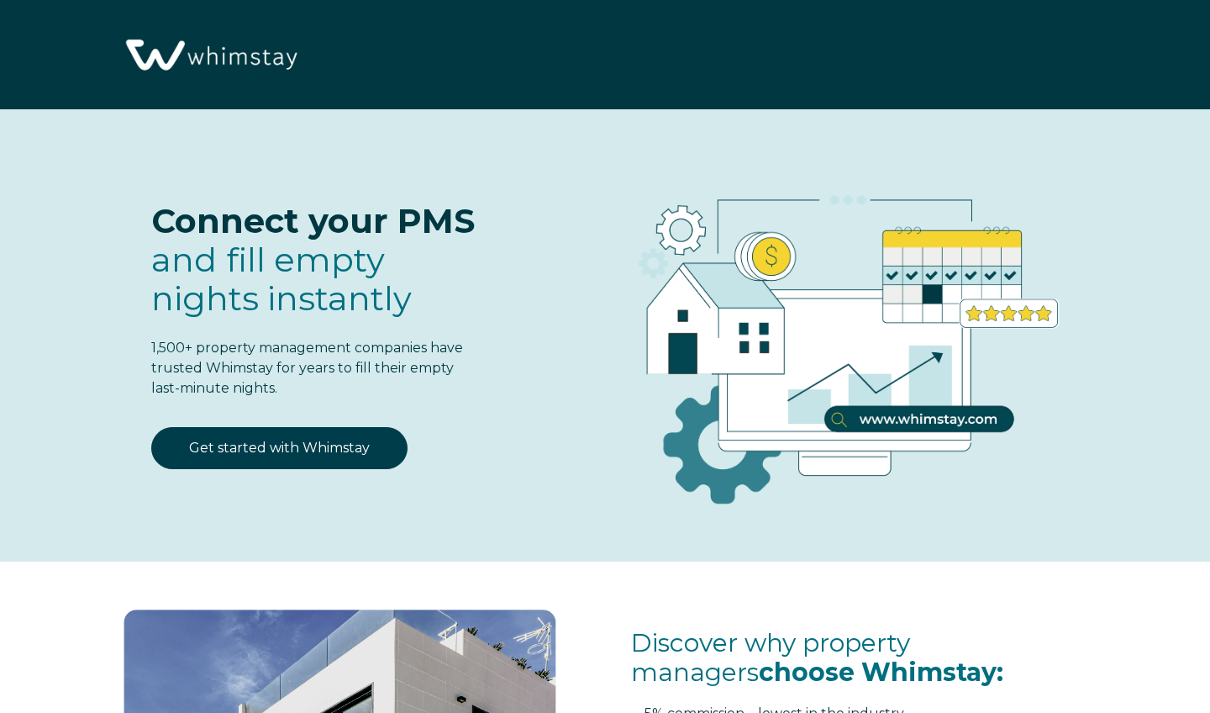
select select "US"
select select "Standard"
click at [237, 61] on img at bounding box center [210, 55] width 185 height 95
click at [208, 71] on img at bounding box center [210, 55] width 185 height 95
click at [378, 437] on link "Get started with Whimstay" at bounding box center [279, 448] width 256 height 42
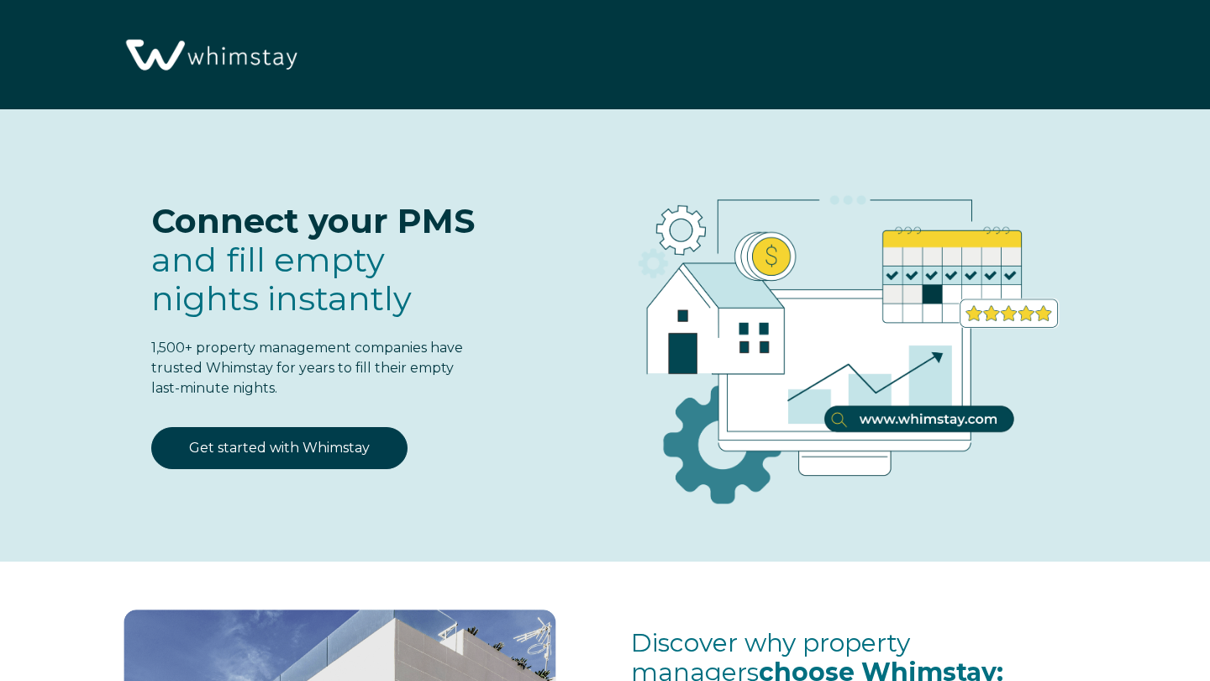
select select "US"
select select "Standard"
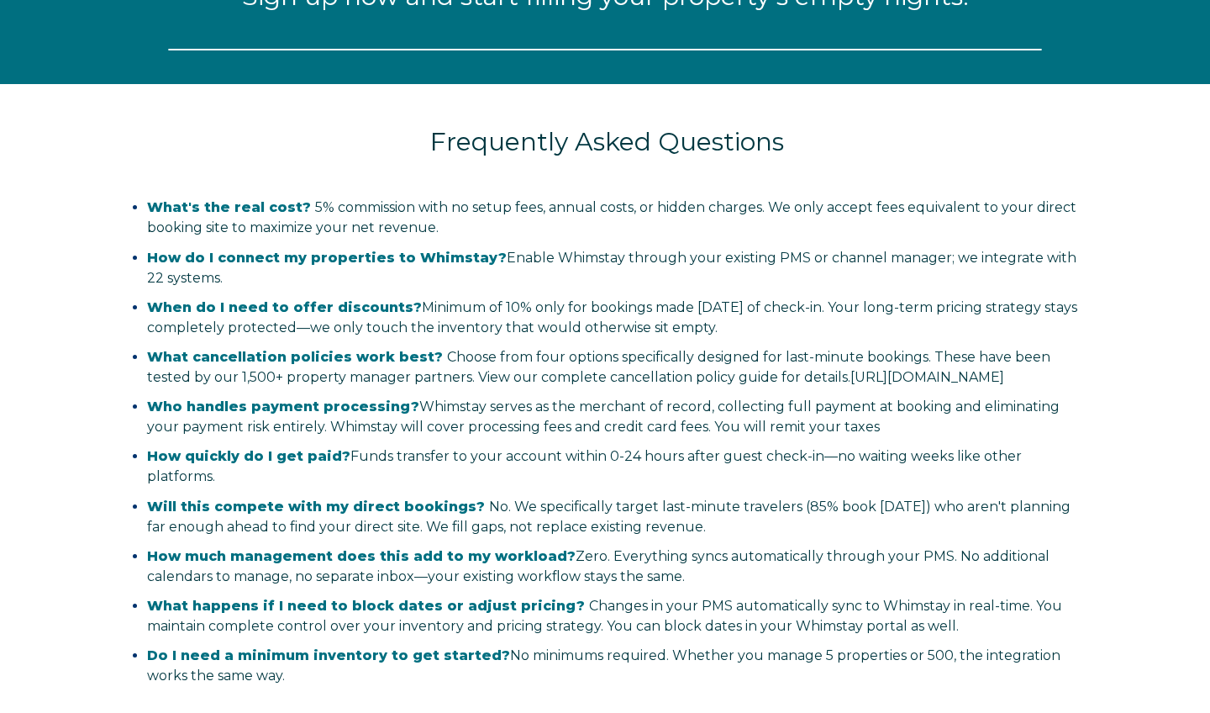
select select "US"
select select "Standard"
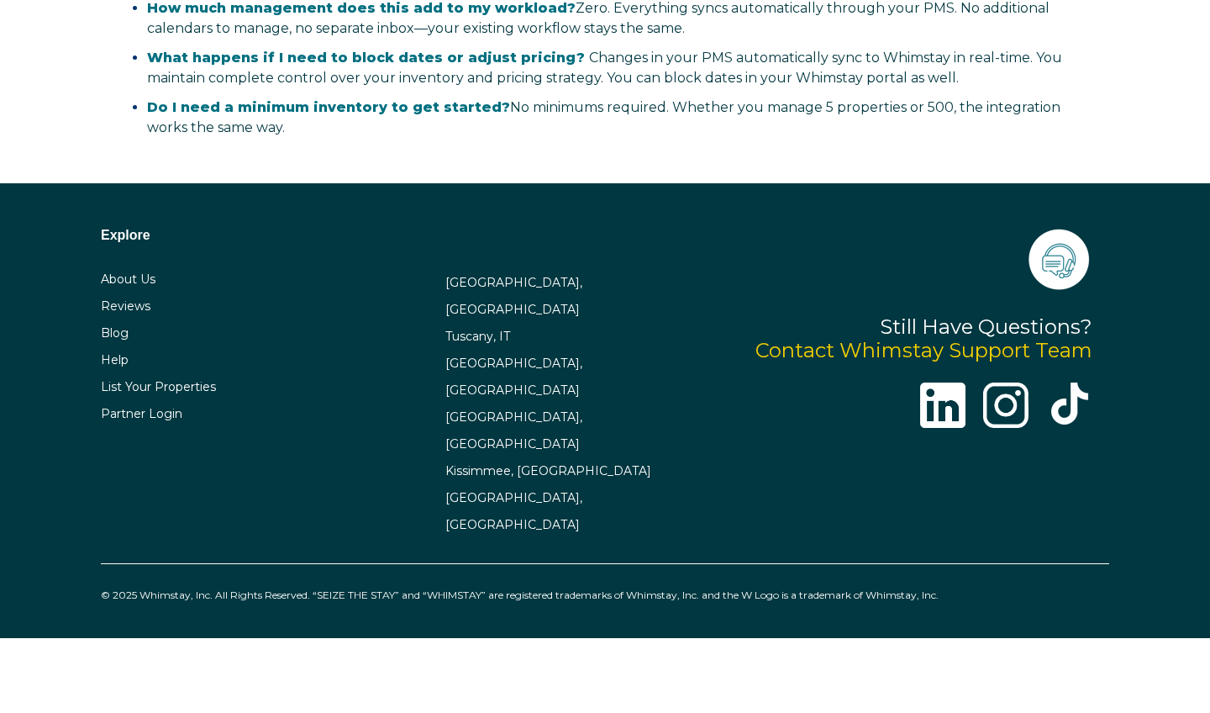
scroll to position [3897, 0]
